Goal: Task Accomplishment & Management: Use online tool/utility

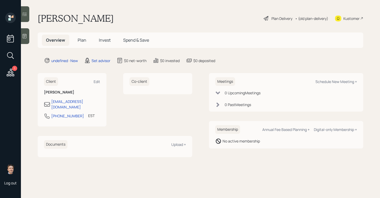
click at [325, 84] on div "Meetings Schedule New Meeting +" at bounding box center [287, 81] width 142 height 9
click at [327, 83] on div "Schedule New Meeting +" at bounding box center [337, 81] width 42 height 5
select select "round-[PERSON_NAME]"
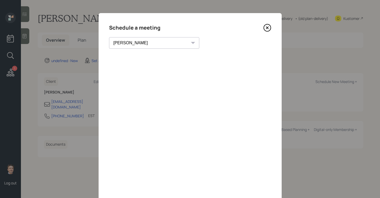
click at [268, 26] on icon at bounding box center [268, 28] width 8 height 8
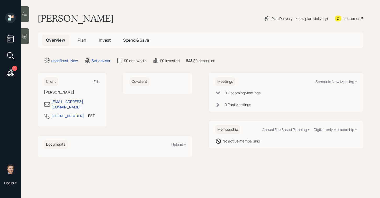
click at [26, 37] on icon at bounding box center [25, 36] width 4 height 4
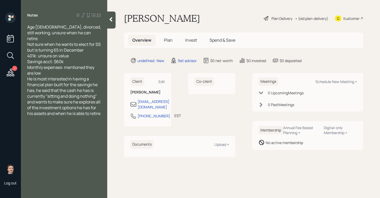
click at [75, 67] on div "Monthly expenses: mentioned they are low" at bounding box center [64, 70] width 74 height 12
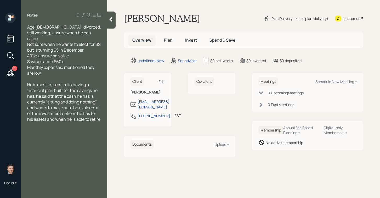
click at [108, 21] on icon at bounding box center [110, 19] width 5 height 5
